Goal: Transaction & Acquisition: Purchase product/service

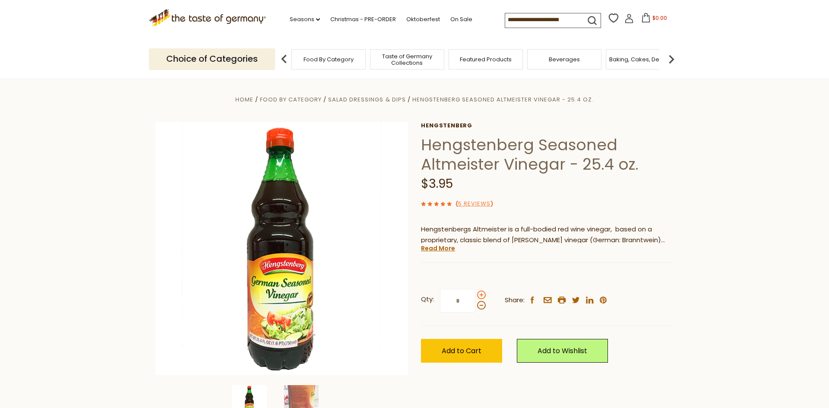
click at [480, 295] on span at bounding box center [481, 295] width 9 height 9
click at [475, 295] on input "*" at bounding box center [457, 301] width 35 height 24
click at [480, 295] on span at bounding box center [481, 295] width 9 height 9
click at [475, 295] on input "*" at bounding box center [457, 301] width 35 height 24
click at [480, 295] on span at bounding box center [481, 295] width 9 height 9
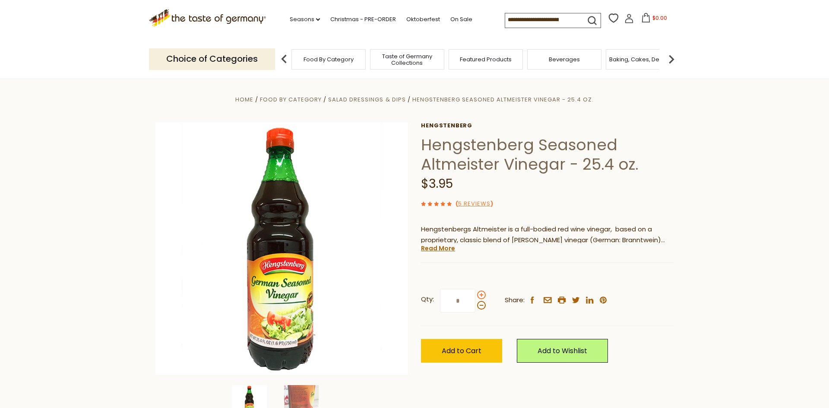
click at [475, 295] on input "*" at bounding box center [457, 301] width 35 height 24
click at [478, 305] on span at bounding box center [481, 305] width 9 height 9
click at [475, 305] on input "*" at bounding box center [457, 301] width 35 height 24
click at [481, 295] on span at bounding box center [481, 295] width 9 height 9
click at [475, 295] on input "*" at bounding box center [457, 301] width 35 height 24
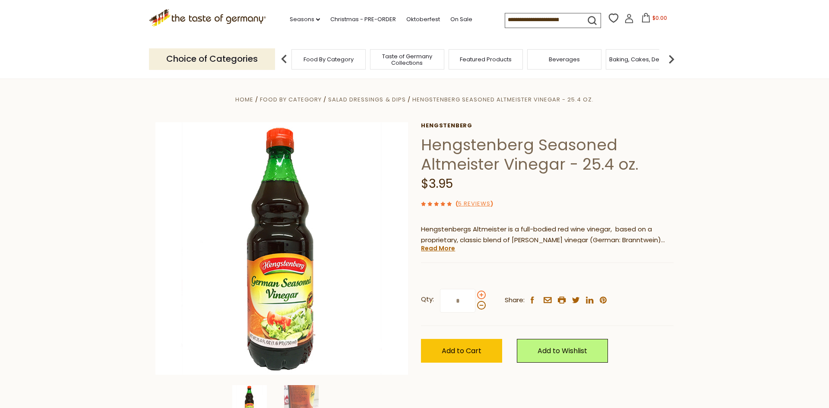
type input "*"
click at [456, 349] on span "Add to Cart" at bounding box center [462, 351] width 40 height 10
click at [450, 19] on link "On Sale" at bounding box center [461, 20] width 22 height 10
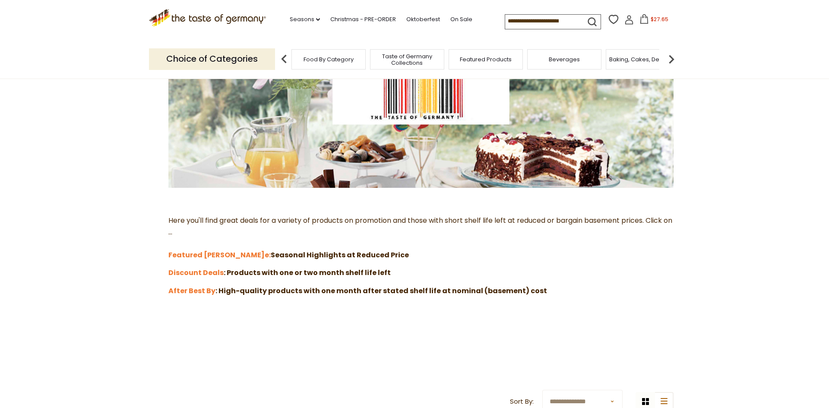
scroll to position [112, 0]
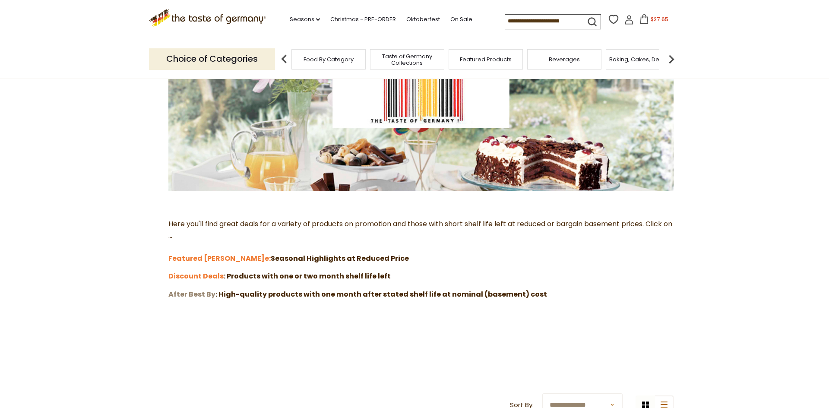
click at [193, 294] on strong "After Best By" at bounding box center [191, 294] width 47 height 10
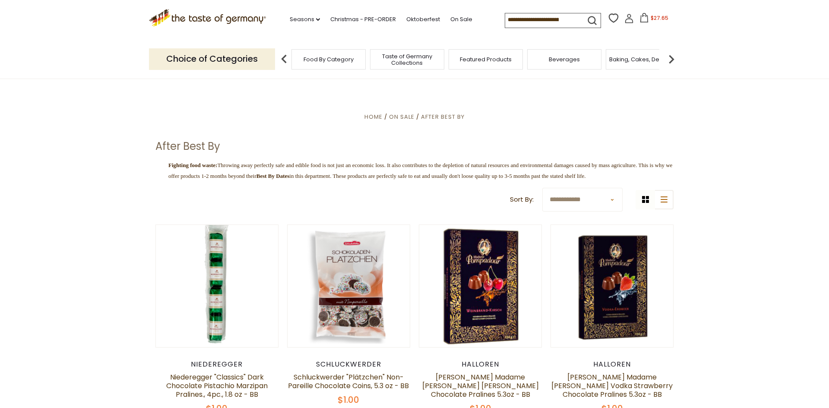
drag, startPoint x: 828, startPoint y: 46, endPoint x: 820, endPoint y: 17, distance: 30.5
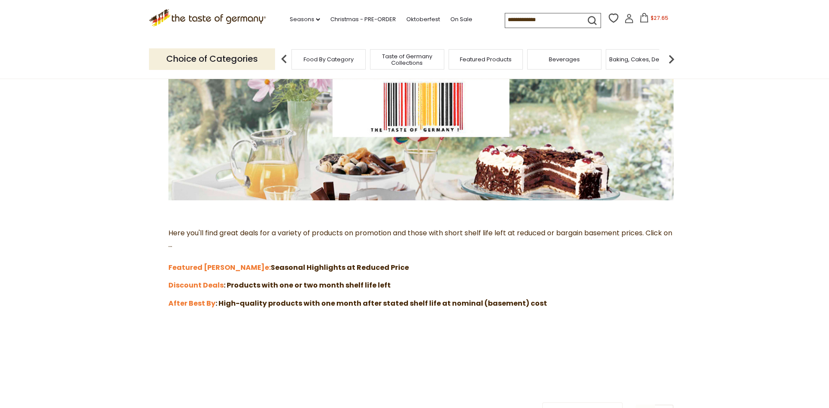
scroll to position [108, 0]
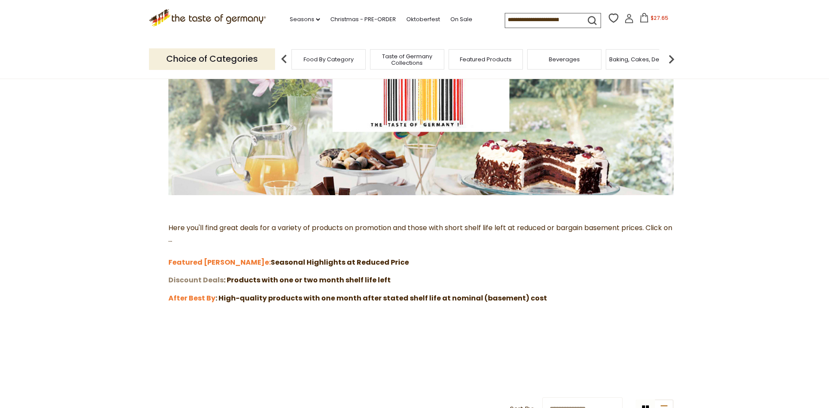
click at [186, 279] on strong "Discount Deals" at bounding box center [195, 280] width 55 height 10
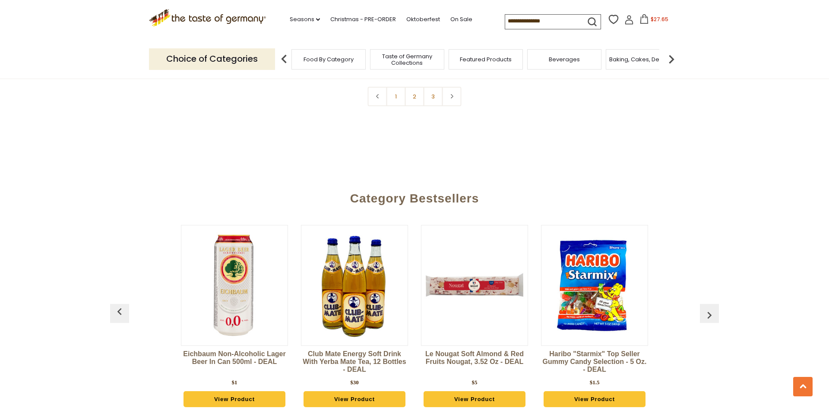
scroll to position [2113, 0]
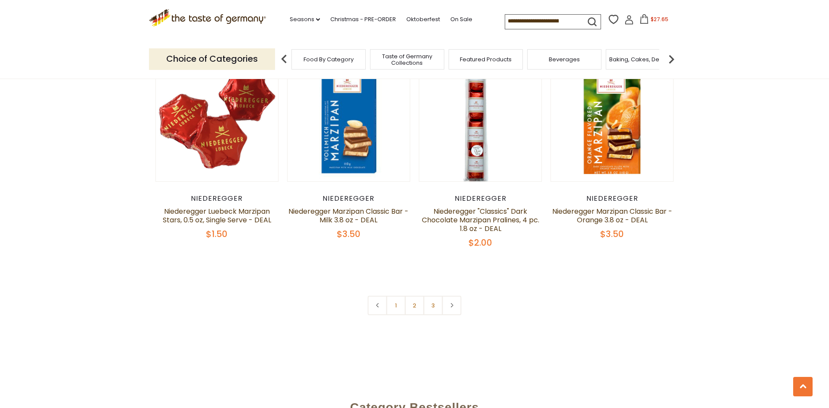
drag, startPoint x: 829, startPoint y: 128, endPoint x: 778, endPoint y: 290, distance: 170.1
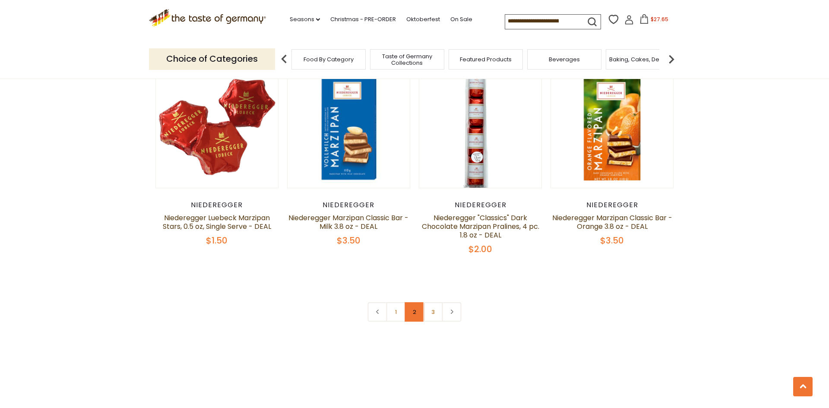
click at [415, 302] on link "2" at bounding box center [414, 311] width 19 height 19
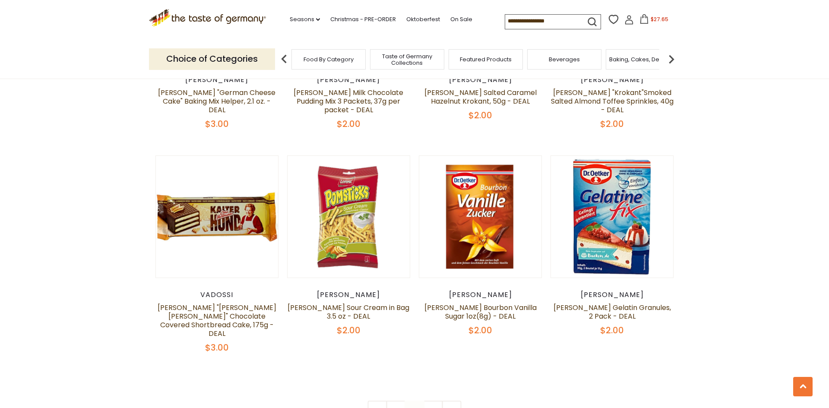
scroll to position [1800, 0]
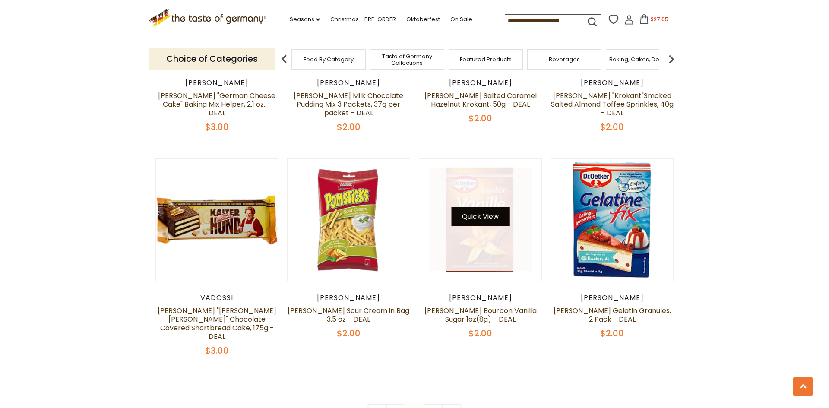
click at [471, 207] on button "Quick View" at bounding box center [480, 216] width 58 height 19
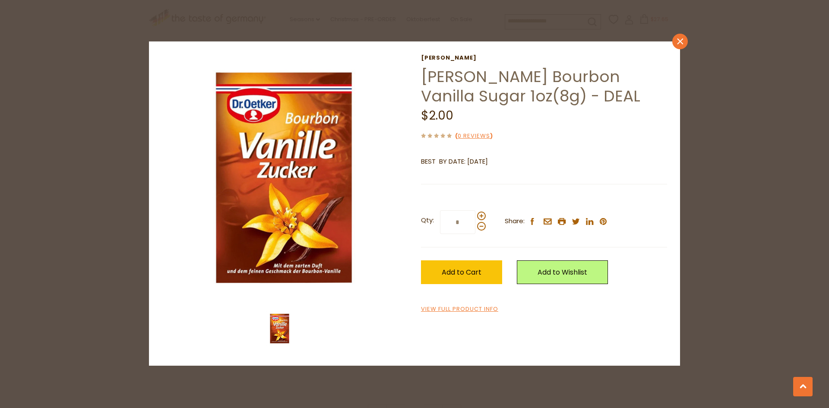
click at [679, 41] on icon at bounding box center [680, 41] width 6 height 6
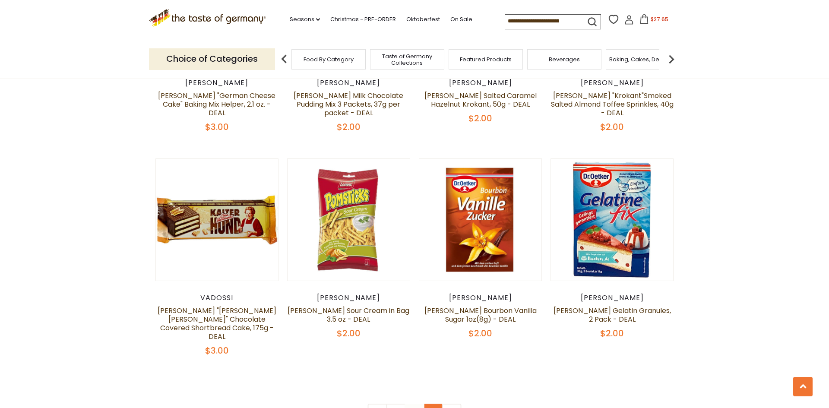
click at [437, 404] on link "3" at bounding box center [433, 413] width 19 height 19
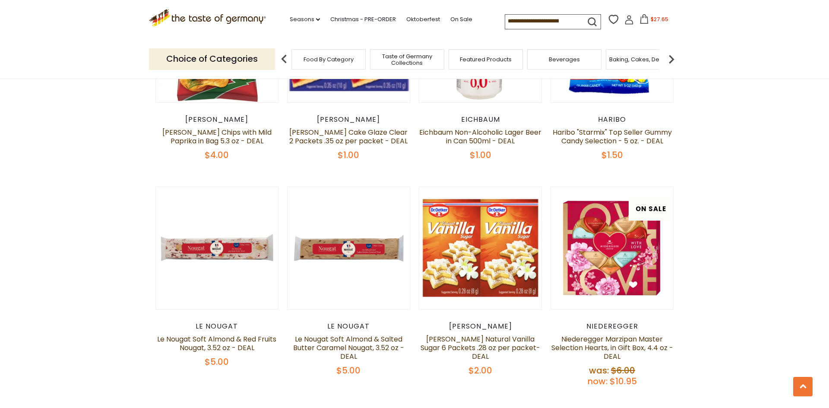
scroll to position [444, 0]
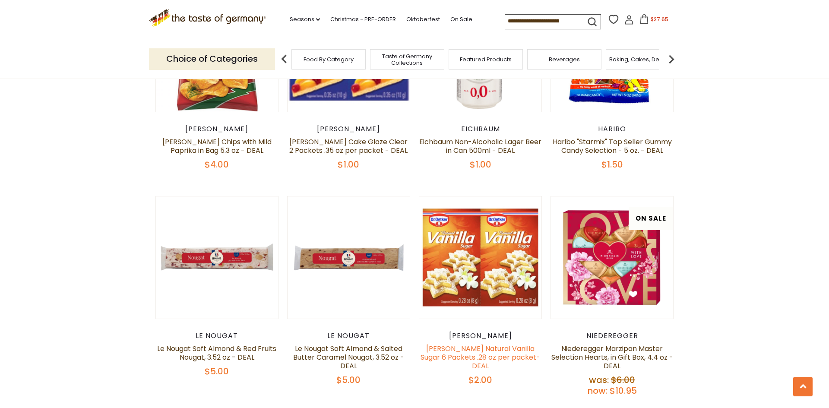
click at [477, 361] on link "[PERSON_NAME] Natural Vanilla Sugar 6 Packets .28 oz per packet- DEAL" at bounding box center [481, 357] width 120 height 27
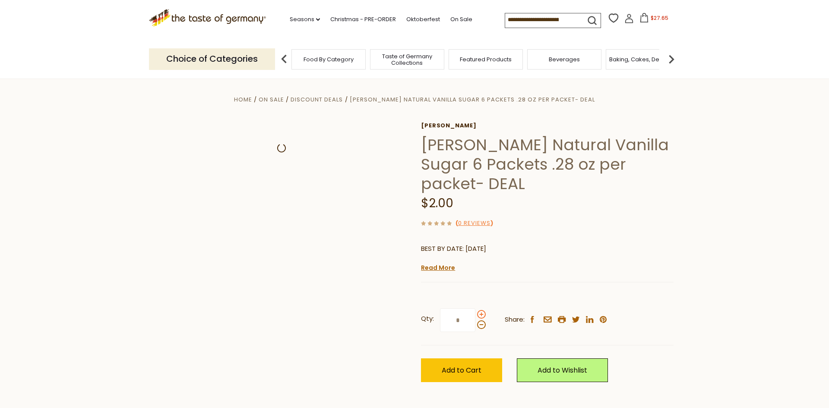
click at [478, 314] on span at bounding box center [481, 314] width 9 height 9
click at [475, 314] on input "*" at bounding box center [457, 320] width 35 height 24
type input "*"
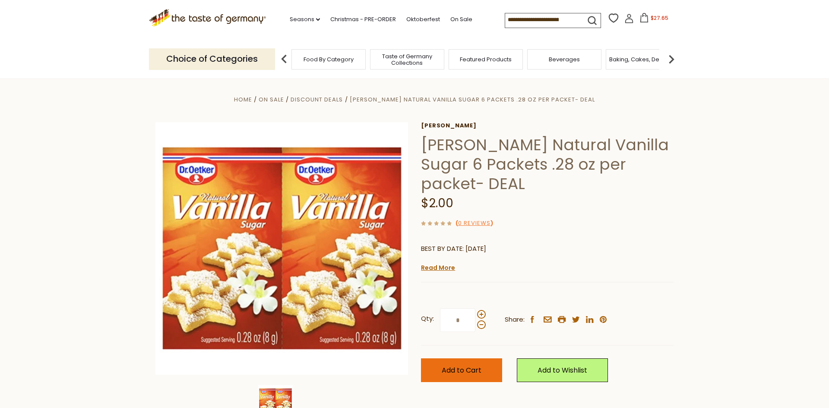
click at [475, 373] on span "Add to Cart" at bounding box center [462, 370] width 40 height 10
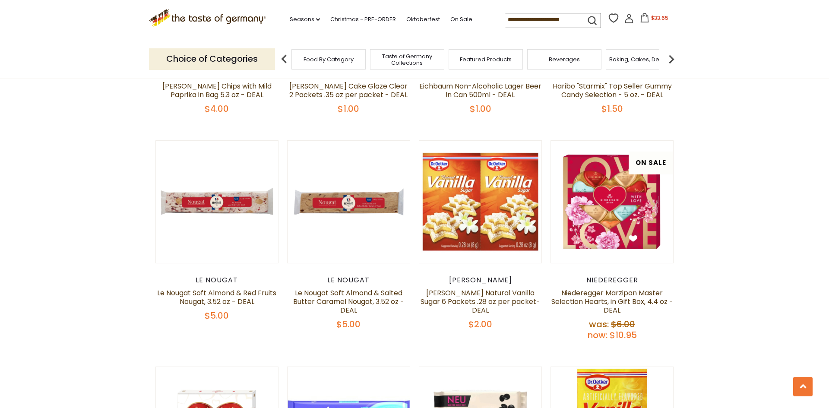
scroll to position [444, 0]
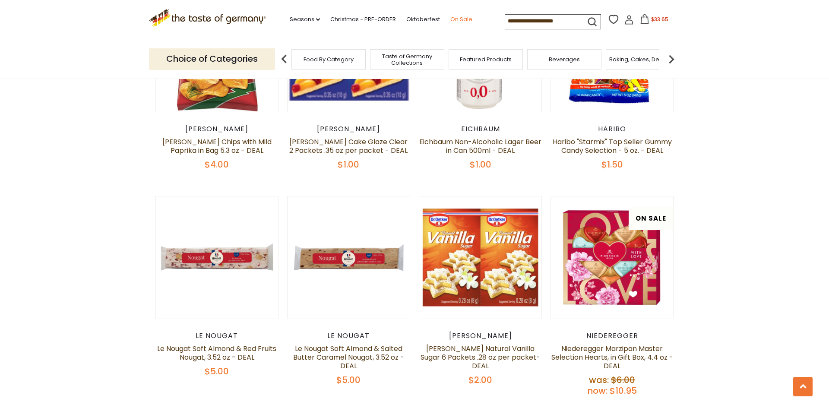
click at [450, 17] on link "On Sale" at bounding box center [461, 20] width 22 height 10
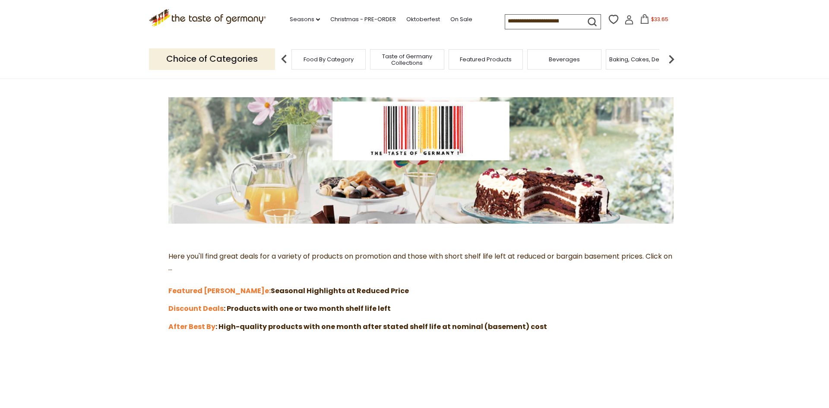
scroll to position [84, 0]
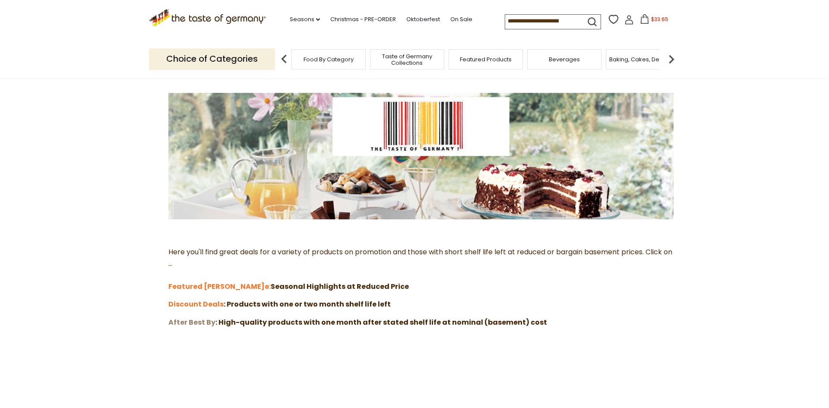
click at [190, 323] on strong "After Best By" at bounding box center [191, 322] width 47 height 10
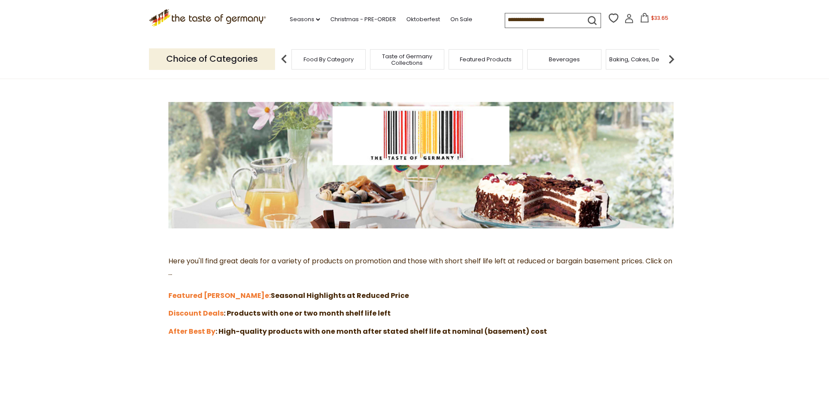
scroll to position [84, 0]
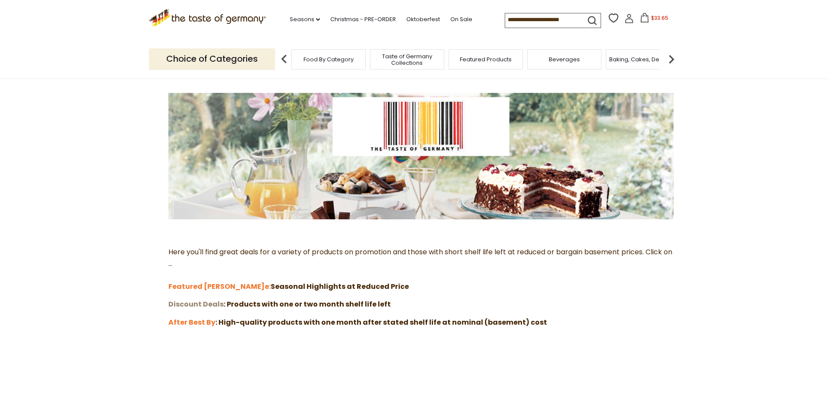
click at [204, 302] on strong "Discount Deals" at bounding box center [195, 304] width 55 height 10
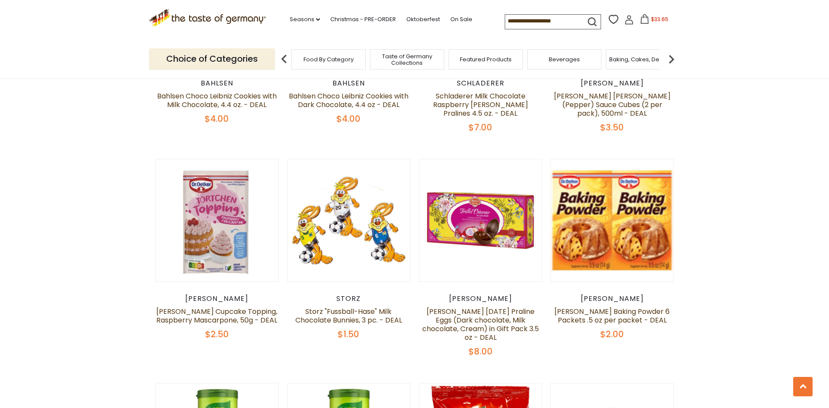
scroll to position [730, 0]
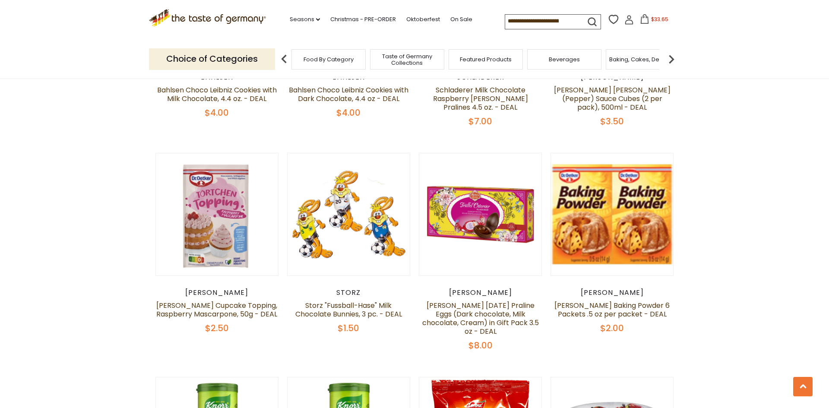
click at [612, 322] on span "$2.00" at bounding box center [612, 328] width 24 height 12
click at [614, 304] on link "[PERSON_NAME] Baking Powder 6 Packets .5 oz per packet - DEAL" at bounding box center [611, 310] width 115 height 19
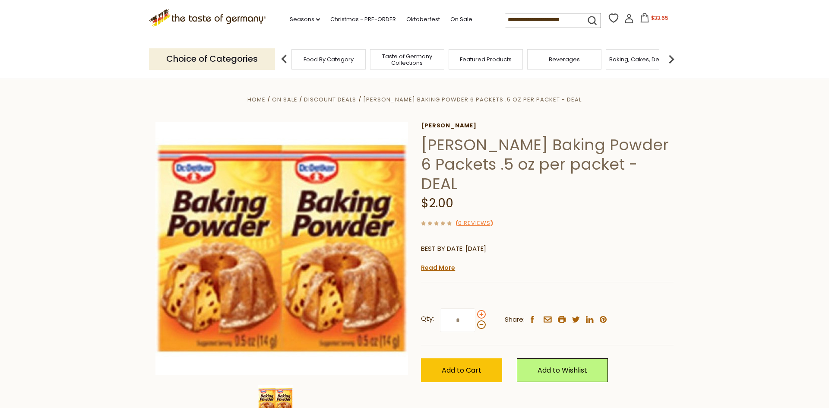
click at [479, 310] on span at bounding box center [481, 314] width 9 height 9
click at [475, 308] on input "*" at bounding box center [457, 320] width 35 height 24
type input "*"
click at [466, 365] on span "Add to Cart" at bounding box center [462, 370] width 40 height 10
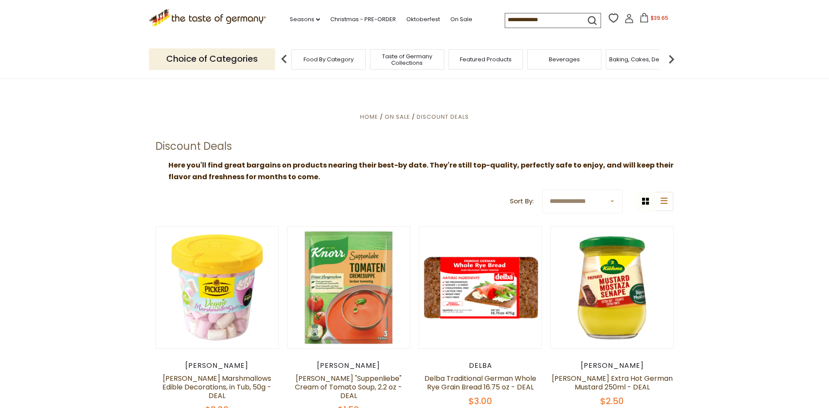
click at [332, 62] on div "Food By Category" at bounding box center [328, 59] width 74 height 20
click at [406, 18] on link "Oktoberfest" at bounding box center [423, 20] width 34 height 10
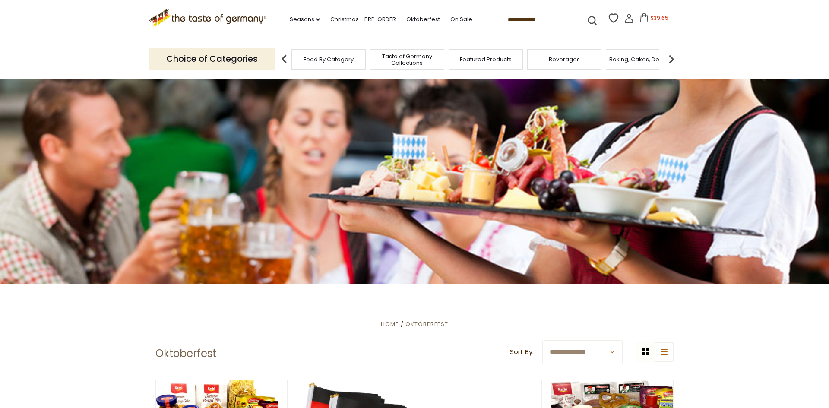
click at [481, 57] on span "Featured Products" at bounding box center [486, 59] width 52 height 6
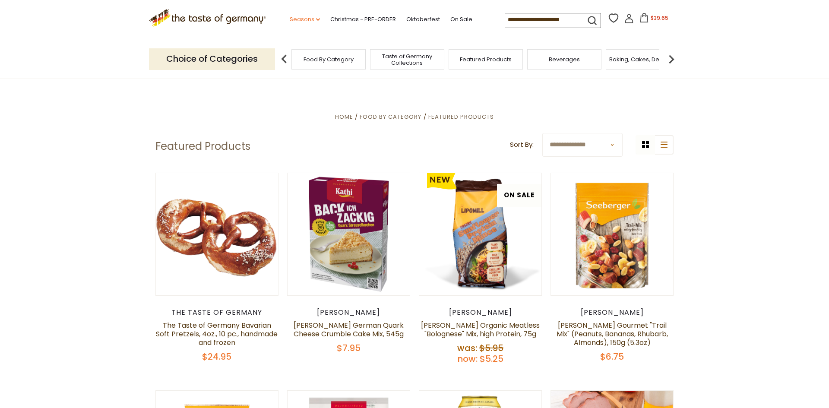
click at [290, 19] on link "Seasons dropdown_arrow" at bounding box center [305, 20] width 30 height 10
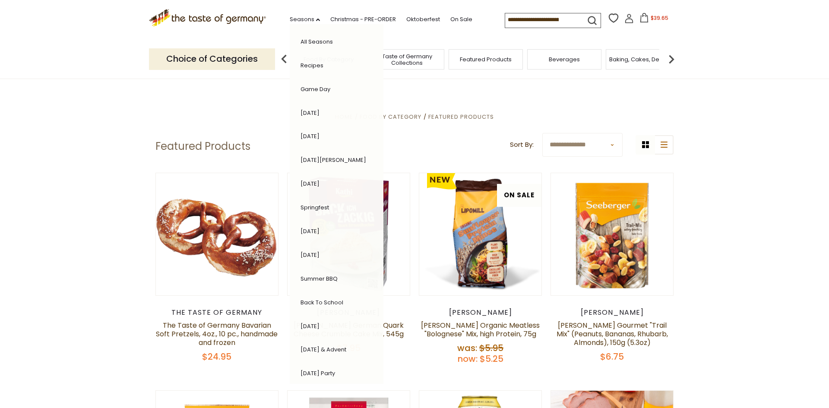
click at [503, 59] on span "Featured Products" at bounding box center [486, 59] width 52 height 6
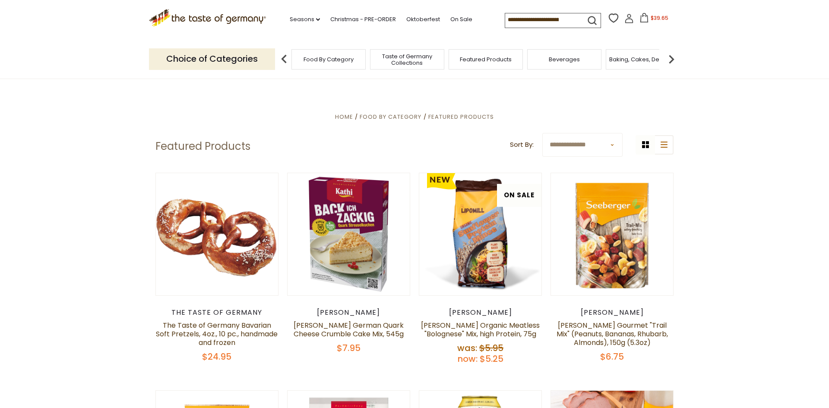
click at [633, 57] on span "Baking, Cakes, Desserts" at bounding box center [642, 59] width 67 height 6
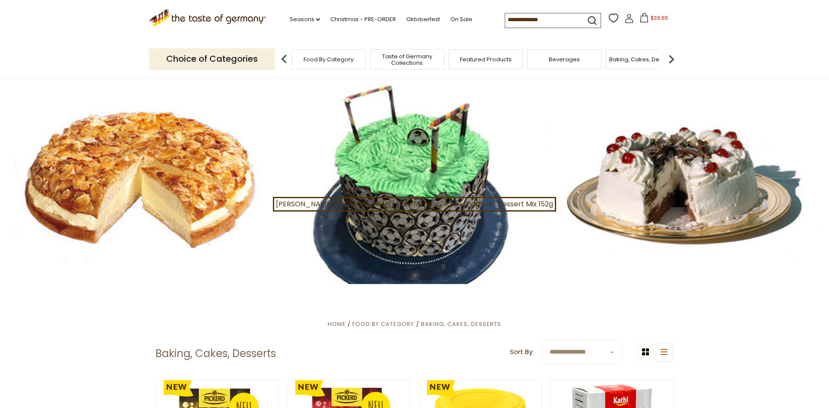
click at [671, 57] on img at bounding box center [671, 59] width 17 height 17
click at [622, 58] on div "Breads" at bounding box center [607, 59] width 74 height 20
click at [608, 59] on span "Breads" at bounding box center [607, 59] width 20 height 6
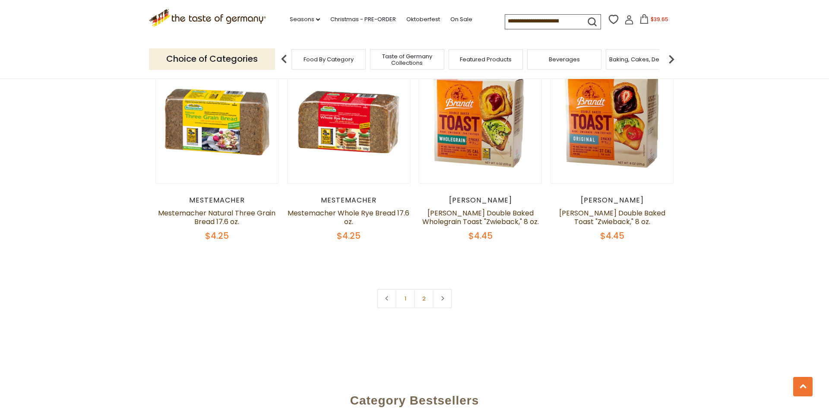
scroll to position [1981, 0]
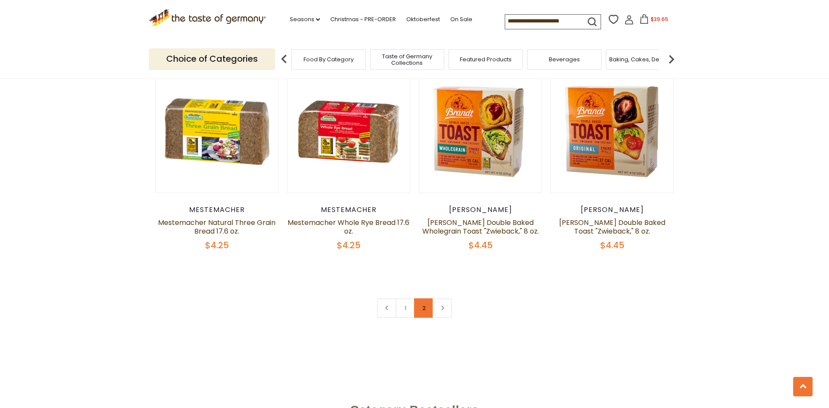
click at [421, 305] on link "2" at bounding box center [423, 307] width 19 height 19
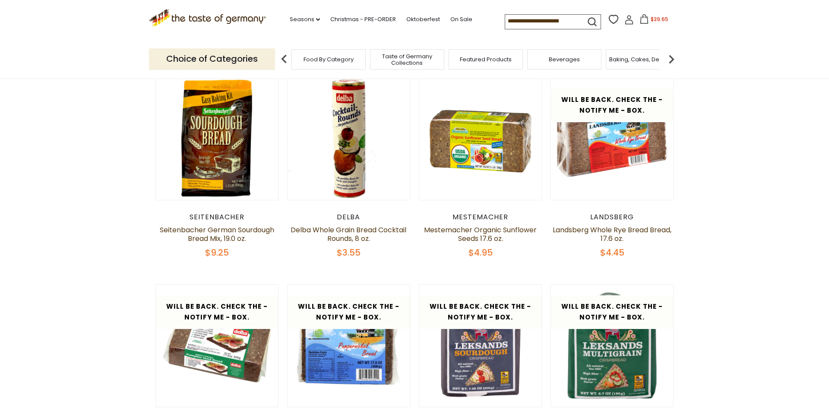
scroll to position [0, 0]
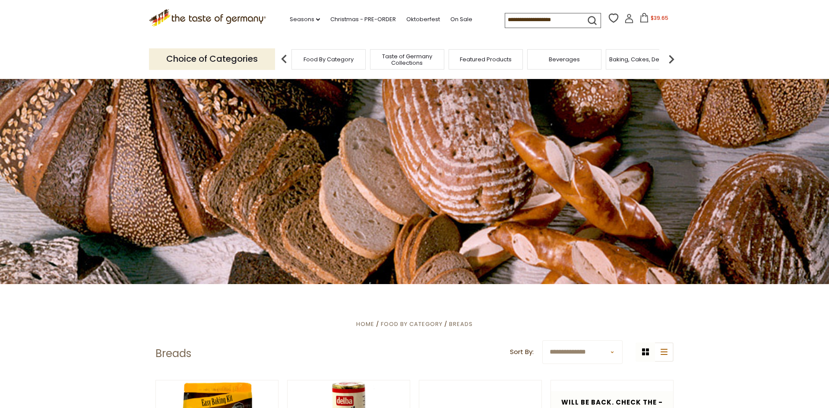
click at [671, 57] on img at bounding box center [671, 59] width 17 height 17
click at [672, 57] on img at bounding box center [671, 59] width 17 height 17
click at [672, 56] on img at bounding box center [671, 59] width 17 height 17
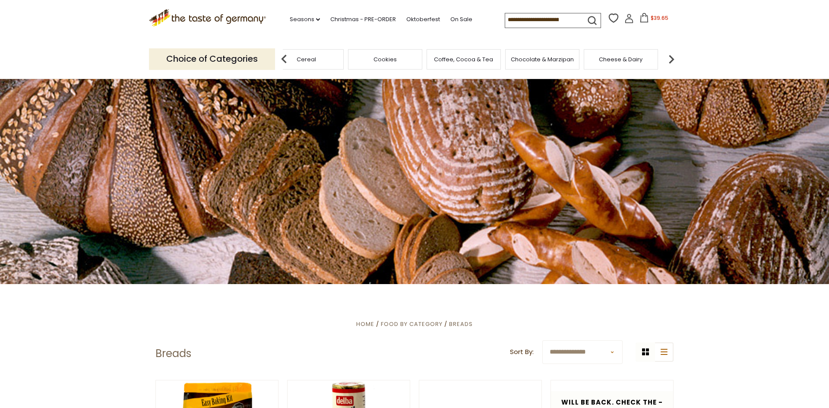
click at [672, 56] on img at bounding box center [671, 59] width 17 height 17
click at [283, 55] on img at bounding box center [284, 59] width 17 height 17
click at [283, 54] on img at bounding box center [284, 59] width 17 height 17
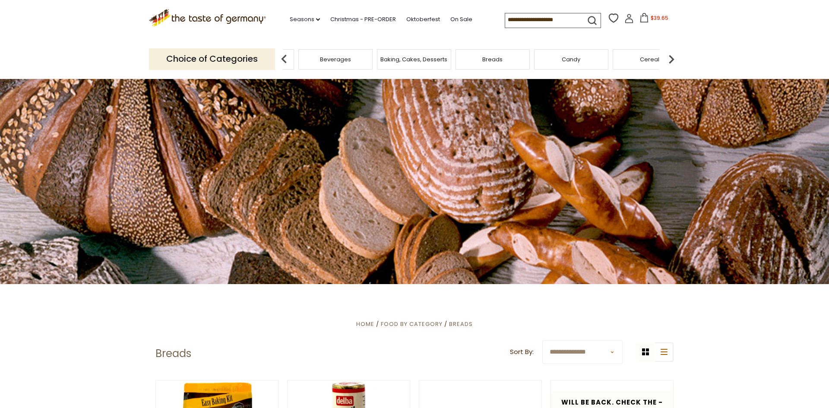
click at [407, 59] on span "Baking, Cakes, Desserts" at bounding box center [413, 59] width 67 height 6
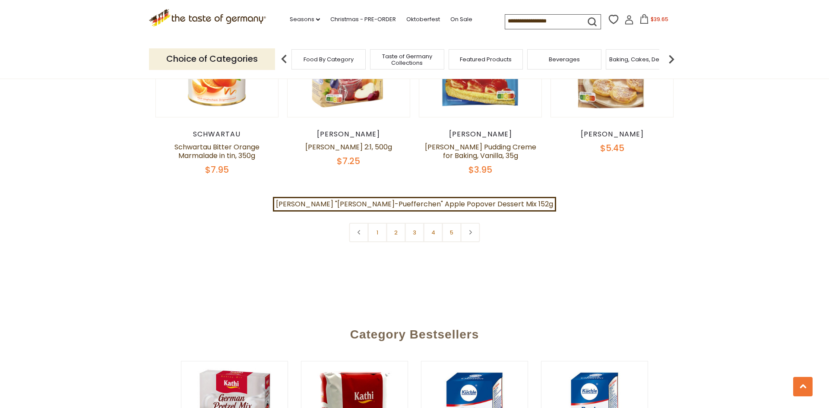
scroll to position [2103, 0]
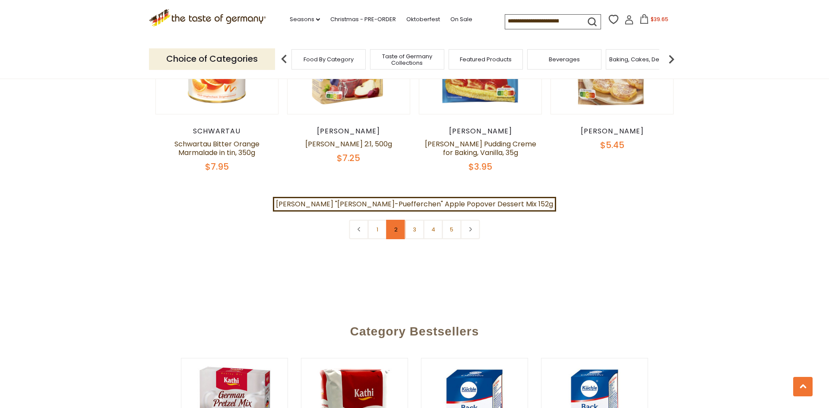
click at [393, 220] on link "2" at bounding box center [396, 229] width 19 height 19
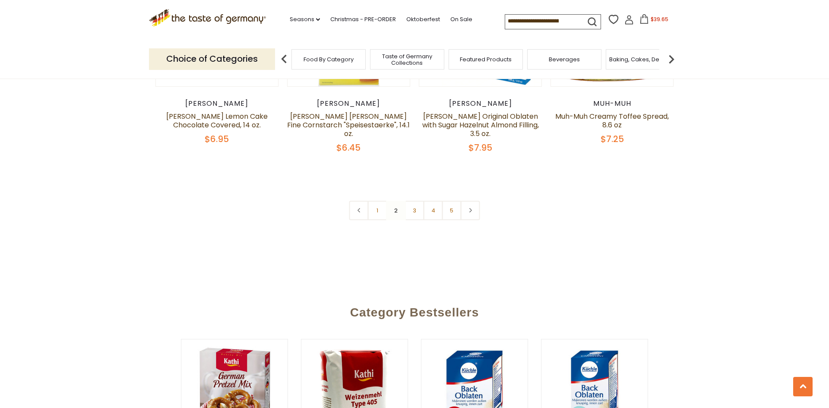
scroll to position [2126, 0]
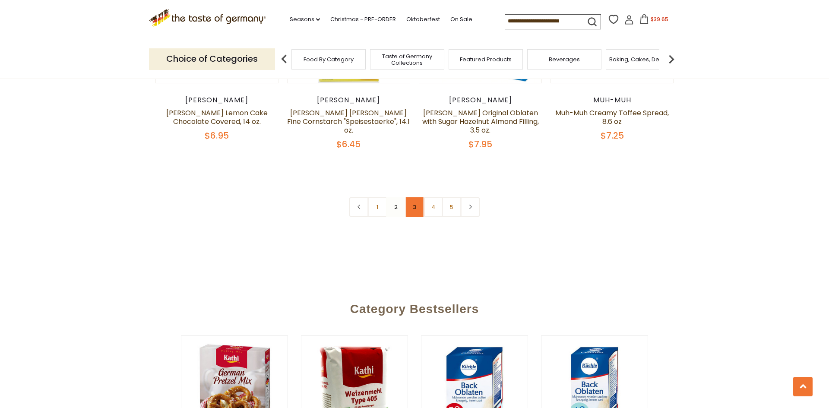
click at [412, 197] on link "3" at bounding box center [414, 206] width 19 height 19
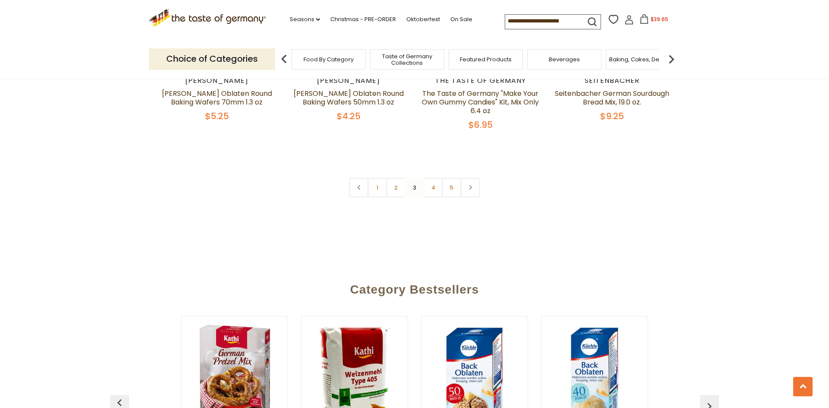
scroll to position [2150, 0]
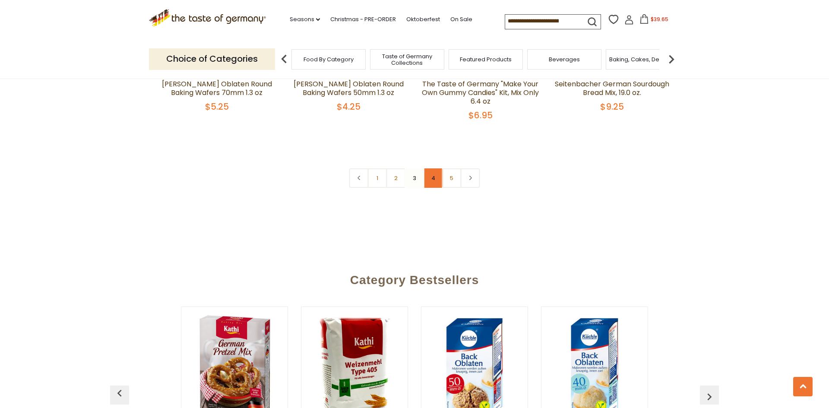
click at [436, 173] on link "4" at bounding box center [433, 177] width 19 height 19
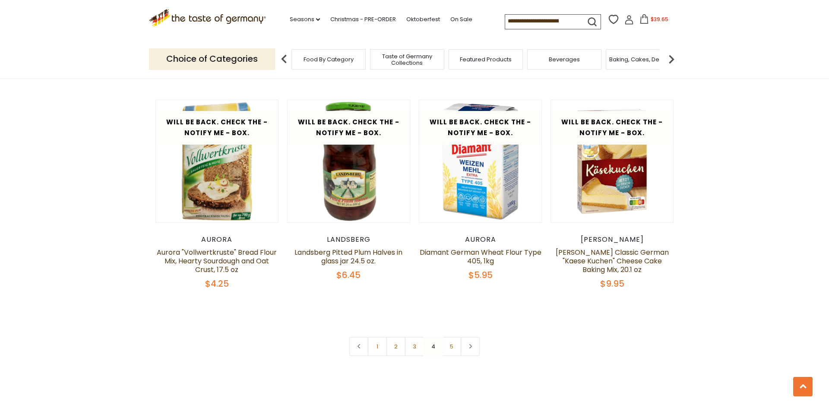
scroll to position [1988, 0]
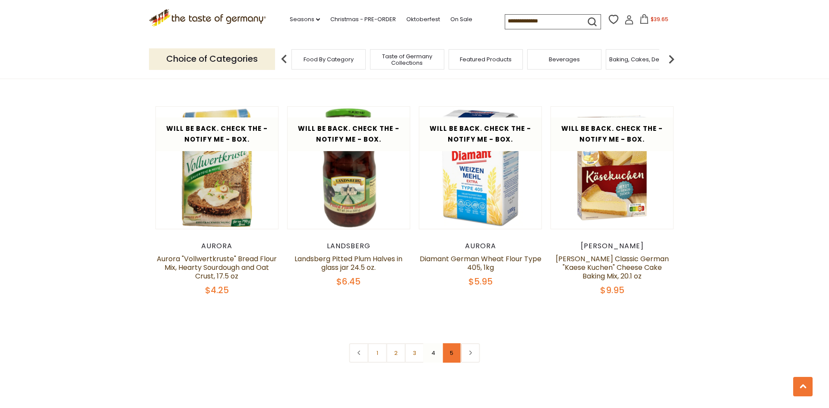
click at [454, 343] on link "5" at bounding box center [451, 352] width 19 height 19
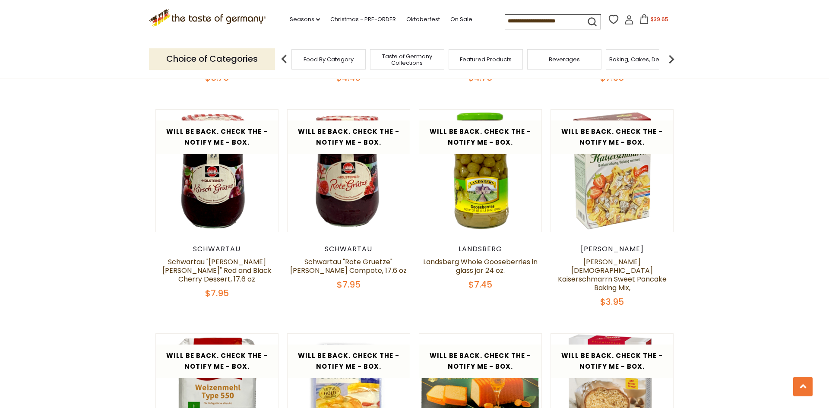
scroll to position [340, 0]
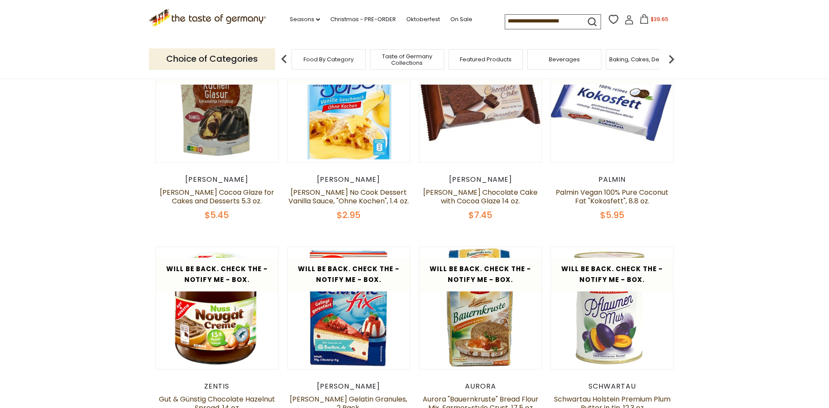
click at [640, 19] on icon at bounding box center [645, 19] width 10 height 10
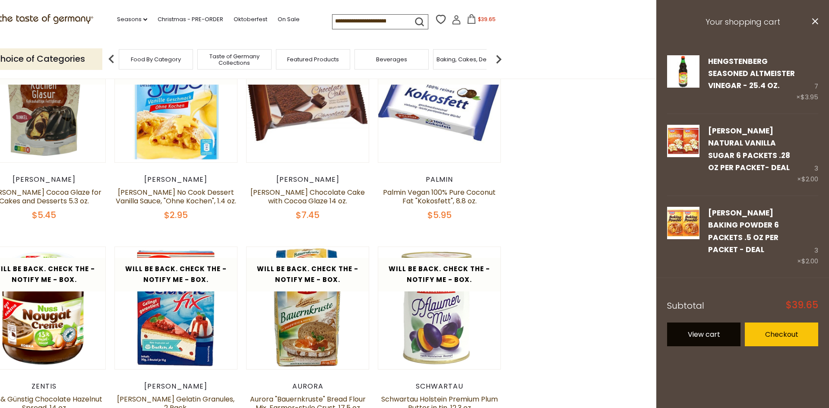
click at [710, 326] on link "View cart" at bounding box center [703, 335] width 73 height 24
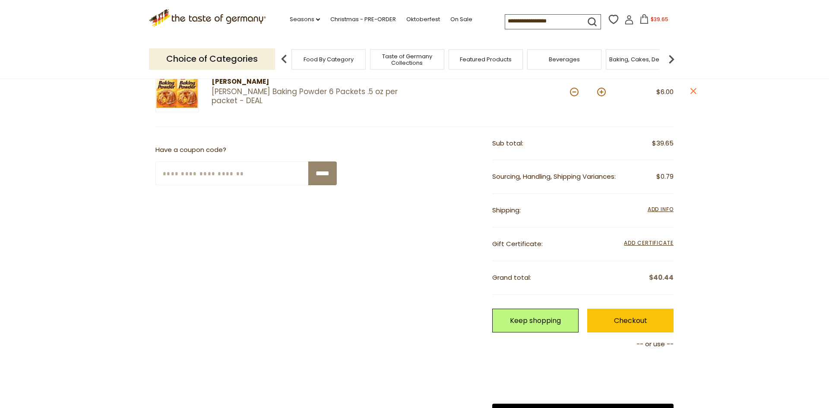
scroll to position [266, 0]
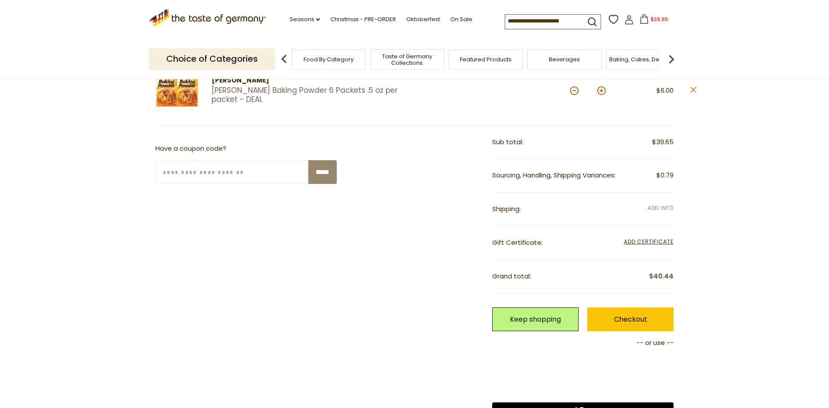
click at [666, 209] on span "Add Info" at bounding box center [661, 207] width 26 height 7
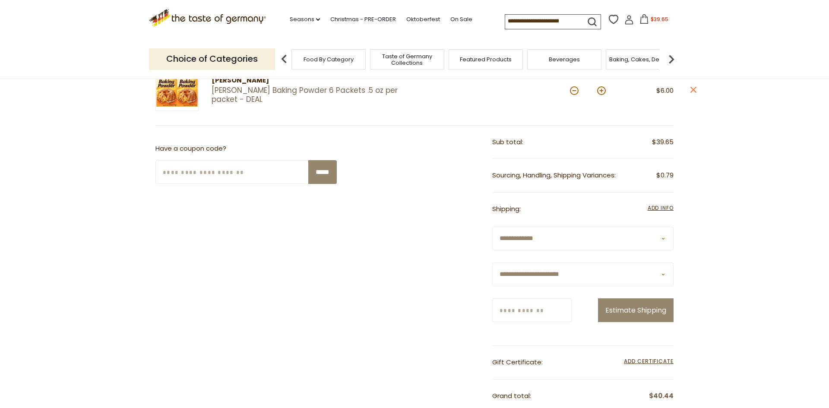
click at [664, 273] on select "**********" at bounding box center [582, 275] width 181 height 24
click at [492, 263] on select "**********" at bounding box center [582, 275] width 181 height 24
click at [663, 275] on select "**********" at bounding box center [582, 275] width 181 height 24
select select "**"
click at [492, 263] on select "**********" at bounding box center [582, 275] width 181 height 24
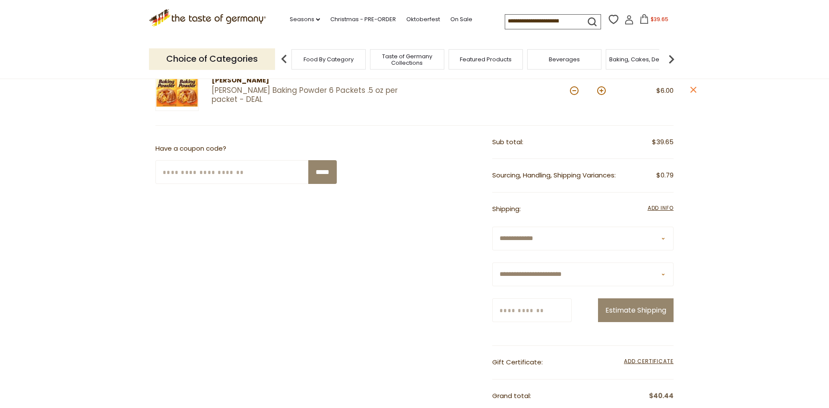
click at [555, 309] on input "Zip/Postcode" at bounding box center [531, 310] width 79 height 24
type input "*****"
click at [621, 322] on button "Estimate Shipping" at bounding box center [636, 310] width 76 height 24
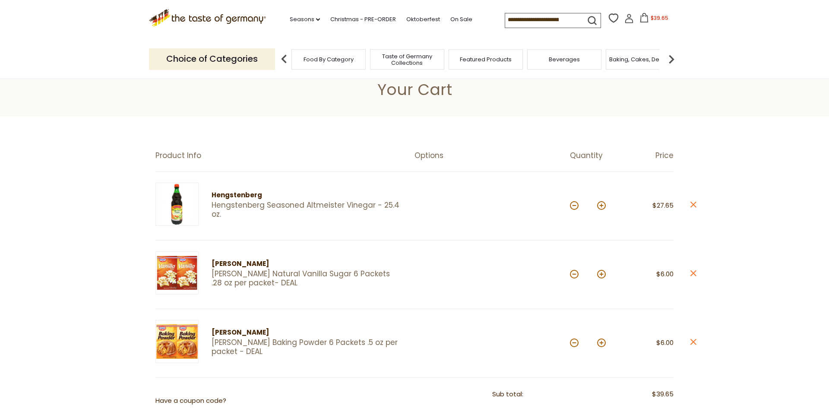
scroll to position [0, 0]
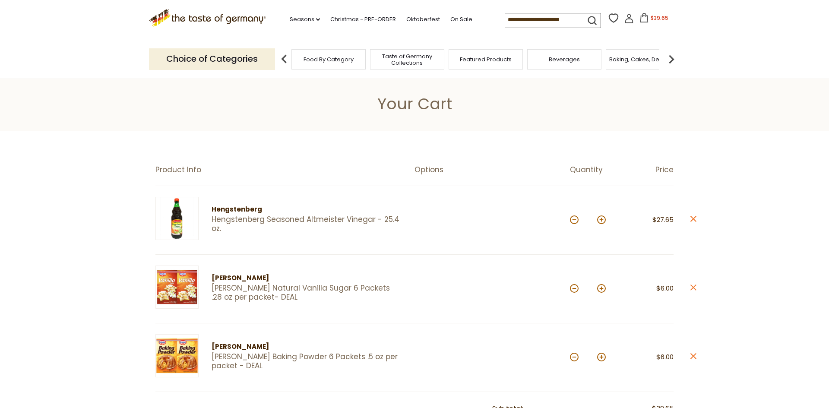
click at [586, 19] on icon "submit" at bounding box center [592, 21] width 12 height 12
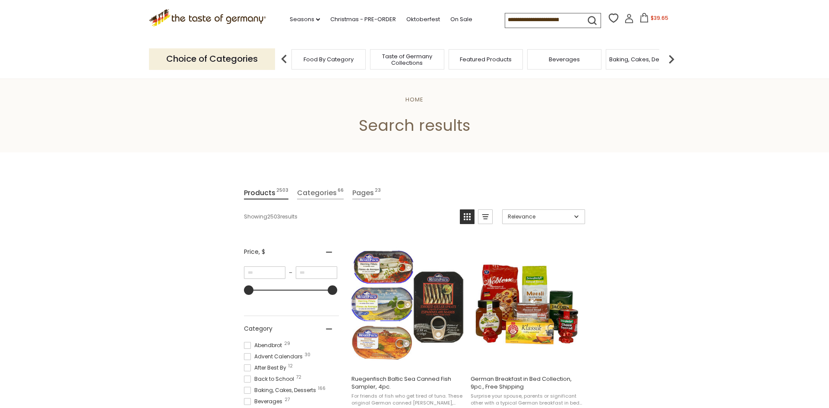
click at [324, 58] on span "Food By Category" at bounding box center [329, 59] width 50 height 6
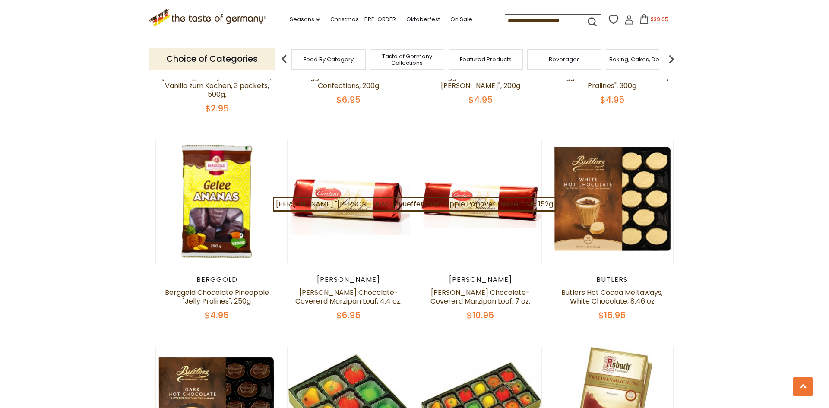
scroll to position [1015, 0]
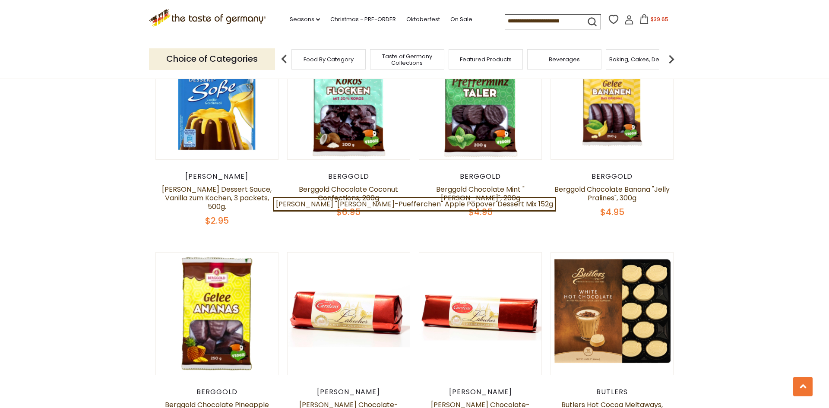
click at [321, 59] on span "Food By Category" at bounding box center [329, 59] width 50 height 6
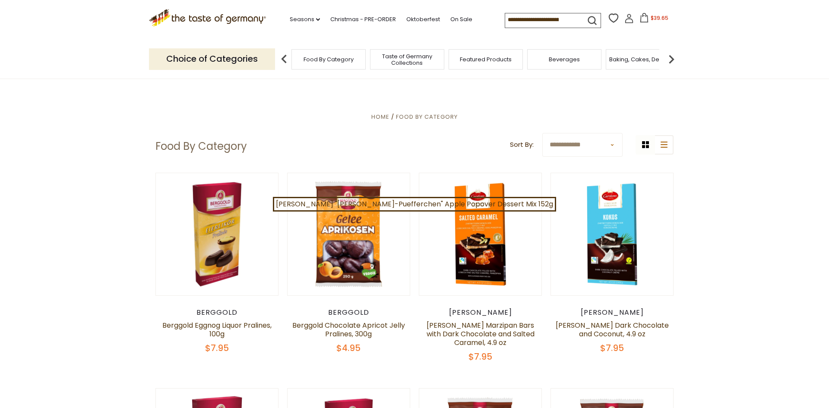
click at [402, 58] on span "Taste of Germany Collections" at bounding box center [407, 59] width 69 height 13
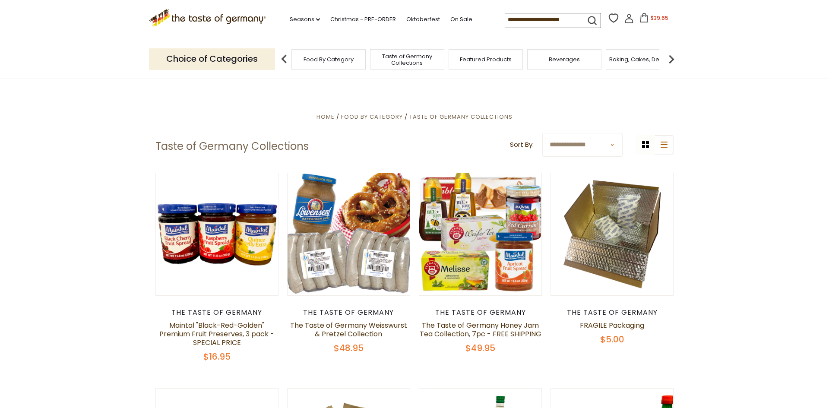
click at [472, 59] on span "Featured Products" at bounding box center [486, 59] width 52 height 6
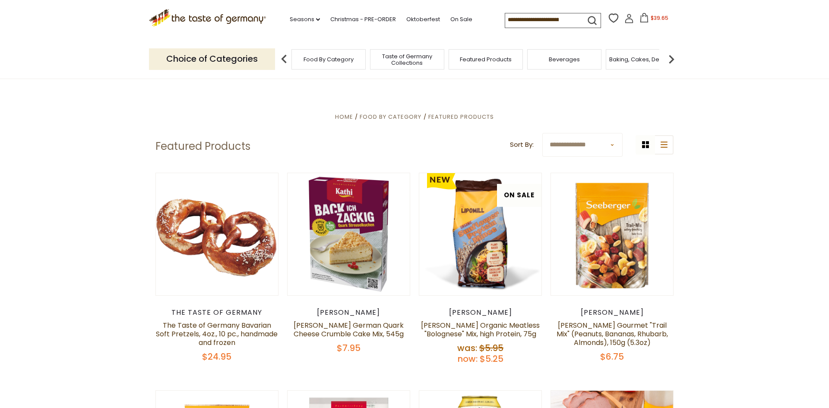
click at [672, 57] on img at bounding box center [671, 59] width 17 height 17
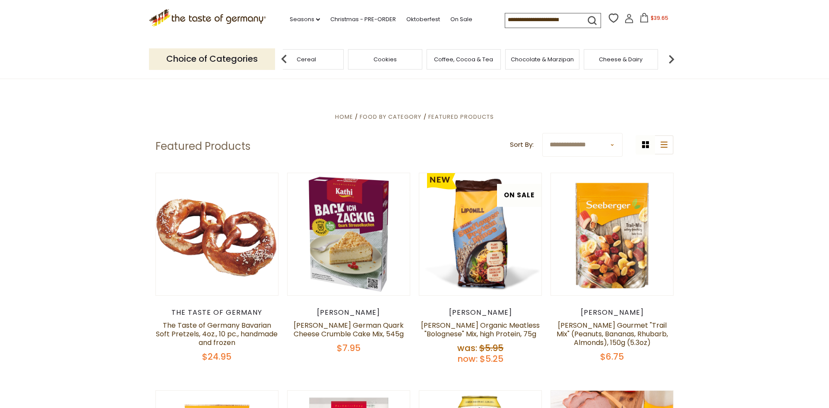
click at [672, 57] on img at bounding box center [671, 59] width 17 height 17
click at [586, 60] on div "Food By Category Taste of Germany Collections Featured Products Beverages Bakin…" at bounding box center [481, 59] width 399 height 21
click at [583, 57] on span "Condiments, Seasonings" at bounding box center [585, 59] width 69 height 13
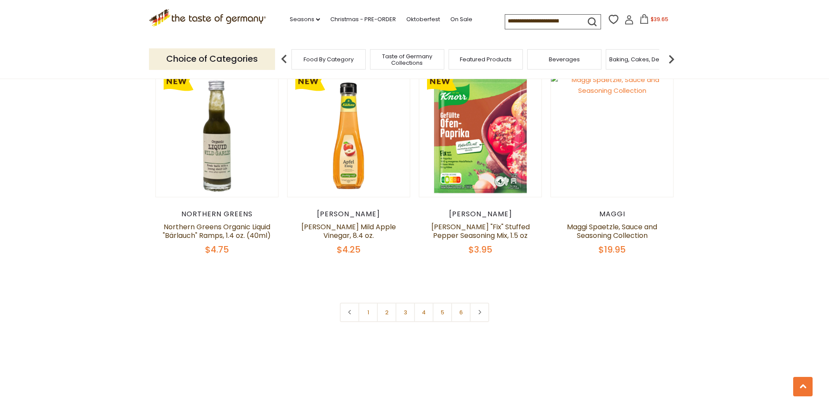
scroll to position [2014, 0]
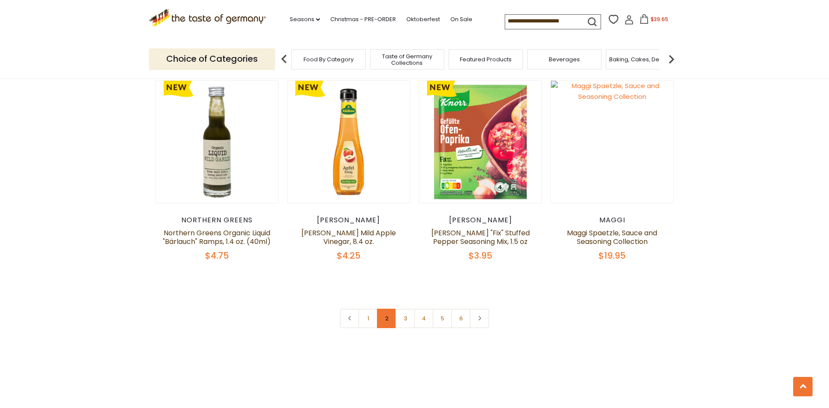
click at [387, 309] on link "2" at bounding box center [386, 318] width 19 height 19
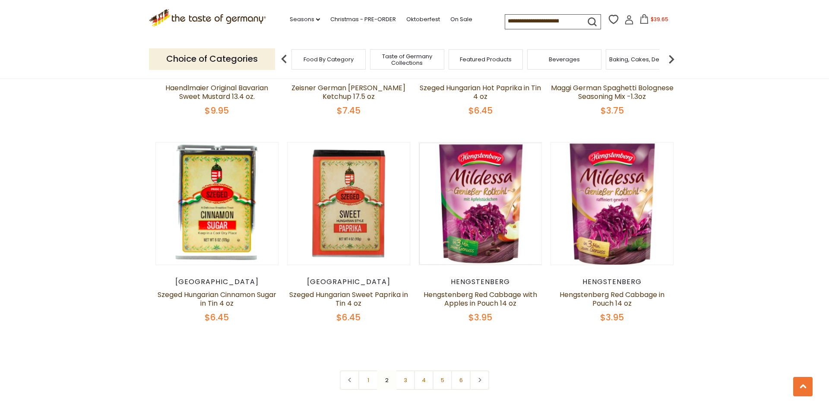
scroll to position [1974, 0]
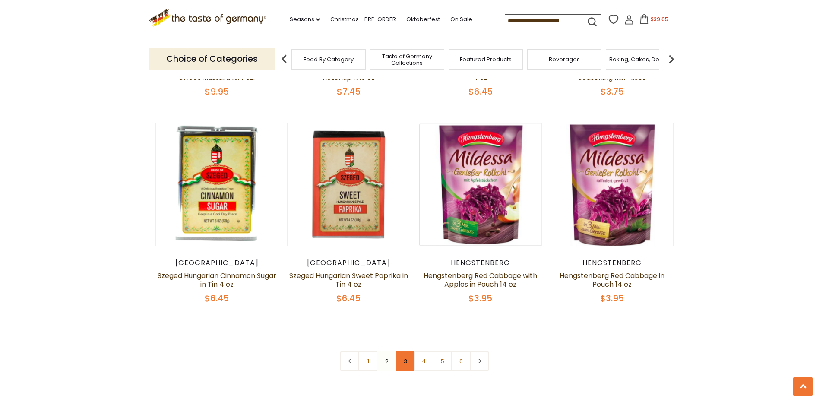
click at [407, 352] on link "3" at bounding box center [405, 361] width 19 height 19
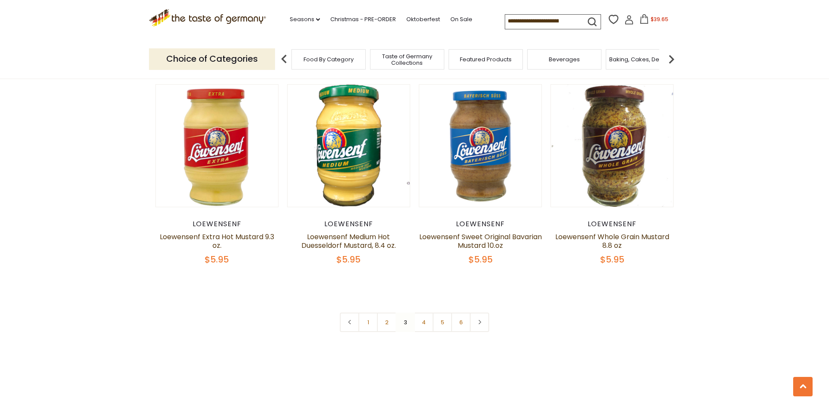
scroll to position [1979, 0]
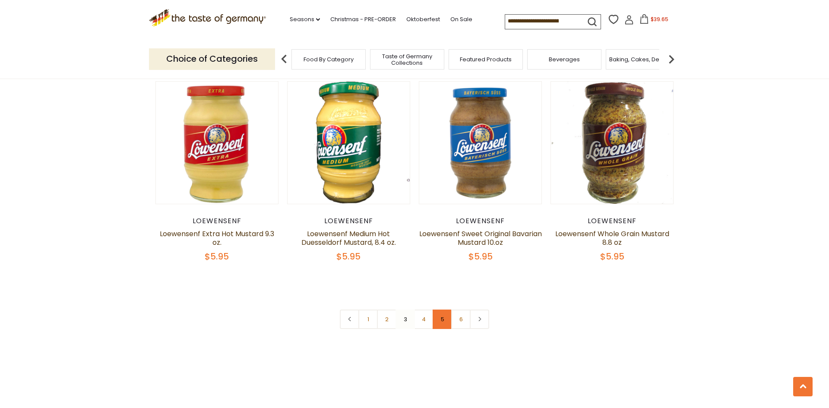
click at [442, 329] on link "5" at bounding box center [442, 319] width 19 height 19
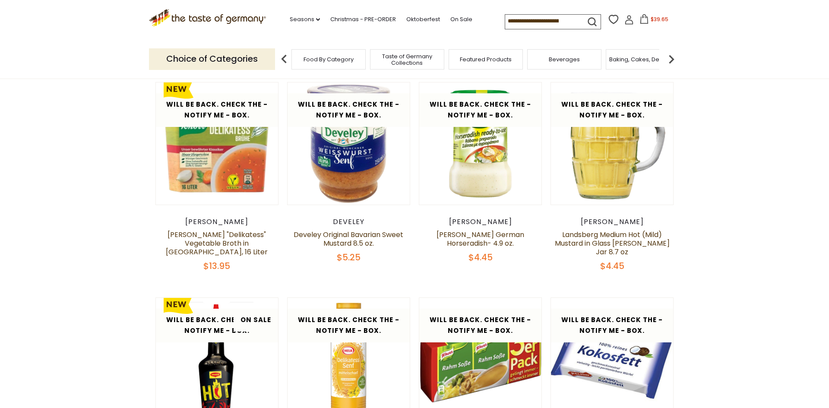
scroll to position [0, 0]
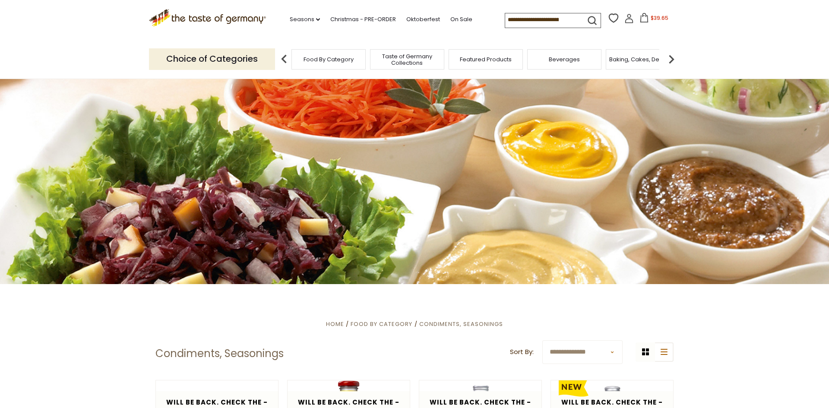
click at [651, 18] on span "$39.65" at bounding box center [660, 17] width 18 height 7
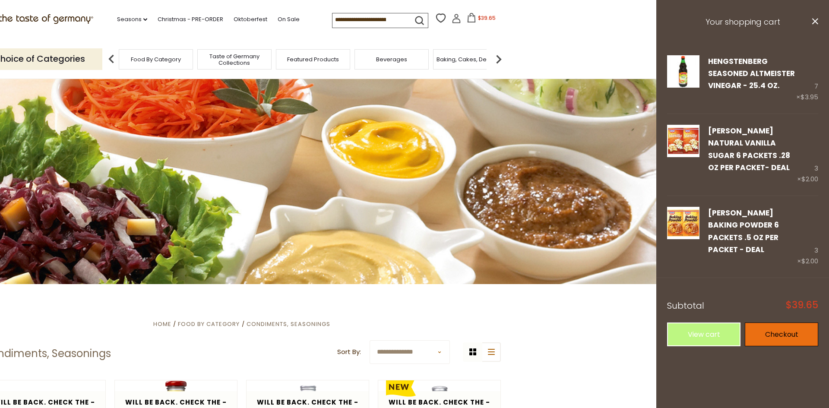
click at [788, 323] on link "Checkout" at bounding box center [781, 335] width 73 height 24
